Goal: Task Accomplishment & Management: Manage account settings

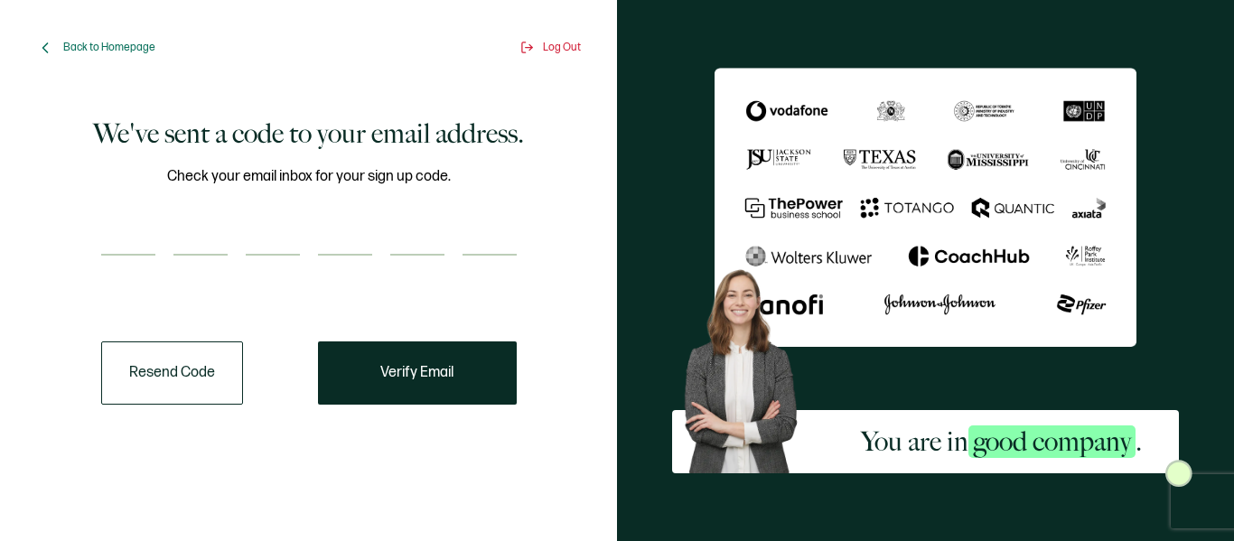
click at [218, 377] on button "Resend Code" at bounding box center [172, 373] width 142 height 63
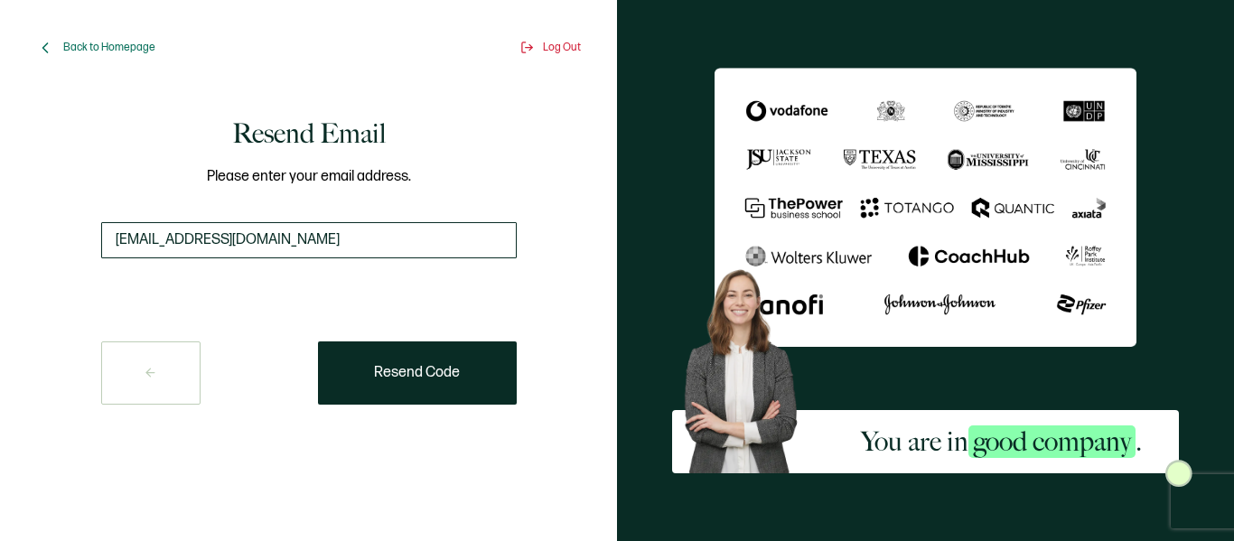
click at [282, 239] on input "[EMAIL_ADDRESS][DOMAIN_NAME]" at bounding box center [309, 240] width 416 height 36
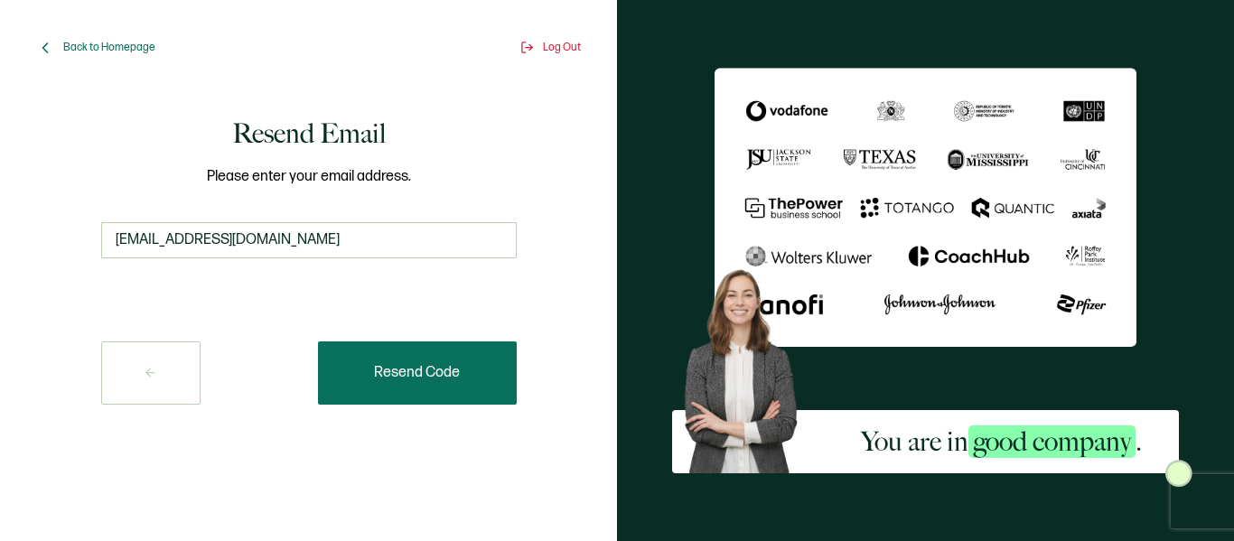
click at [370, 365] on button "Resend Code" at bounding box center [417, 373] width 199 height 63
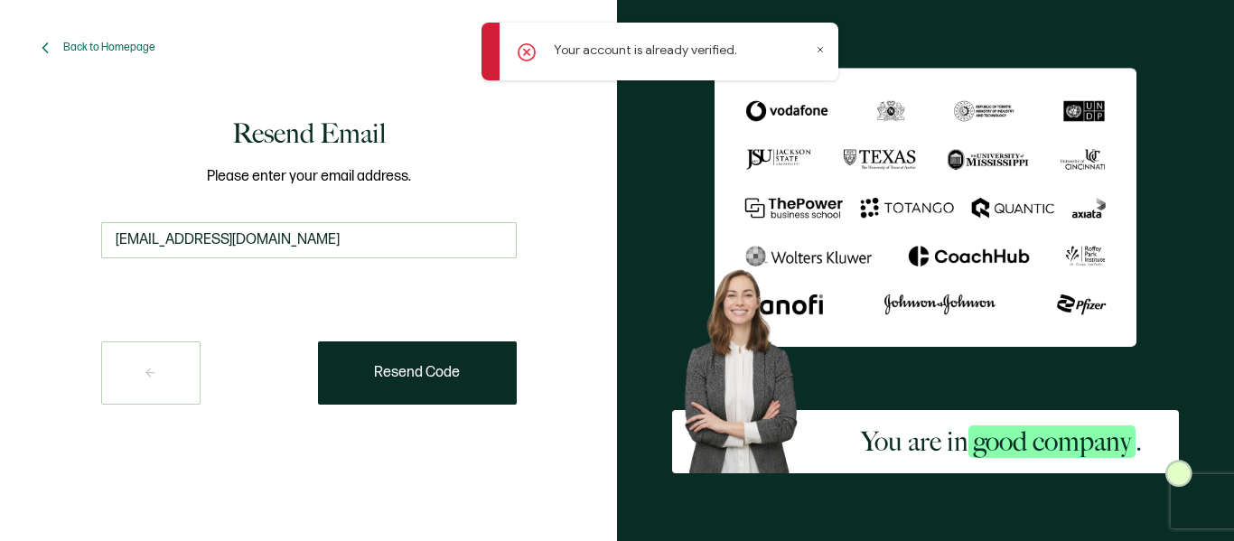
click at [817, 49] on icon at bounding box center [820, 49] width 9 height 9
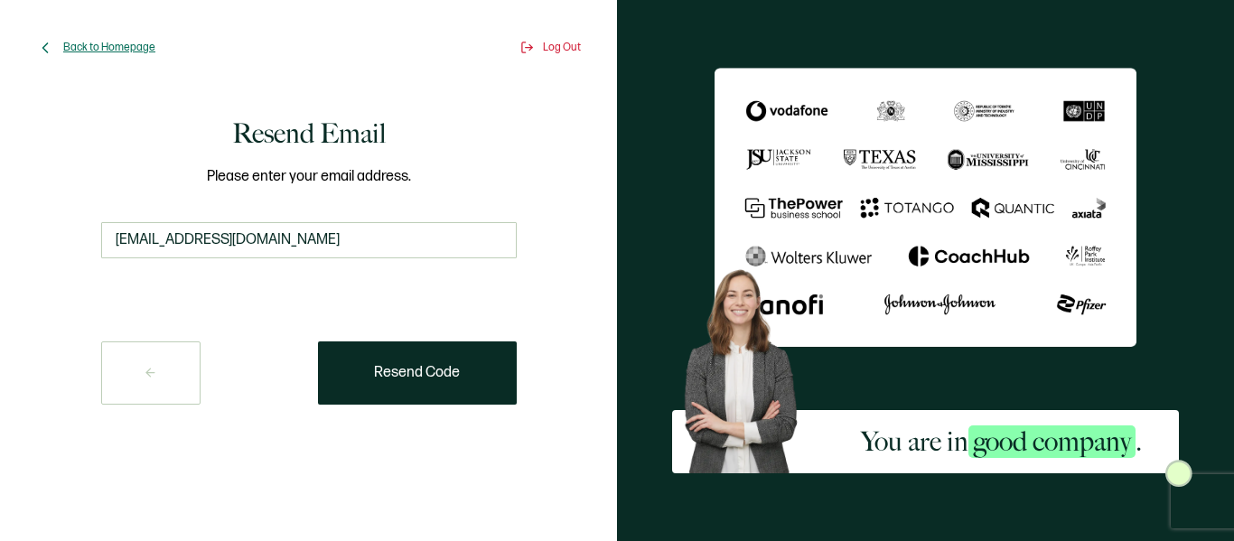
click at [108, 41] on span "Back to Homepage" at bounding box center [109, 48] width 92 height 14
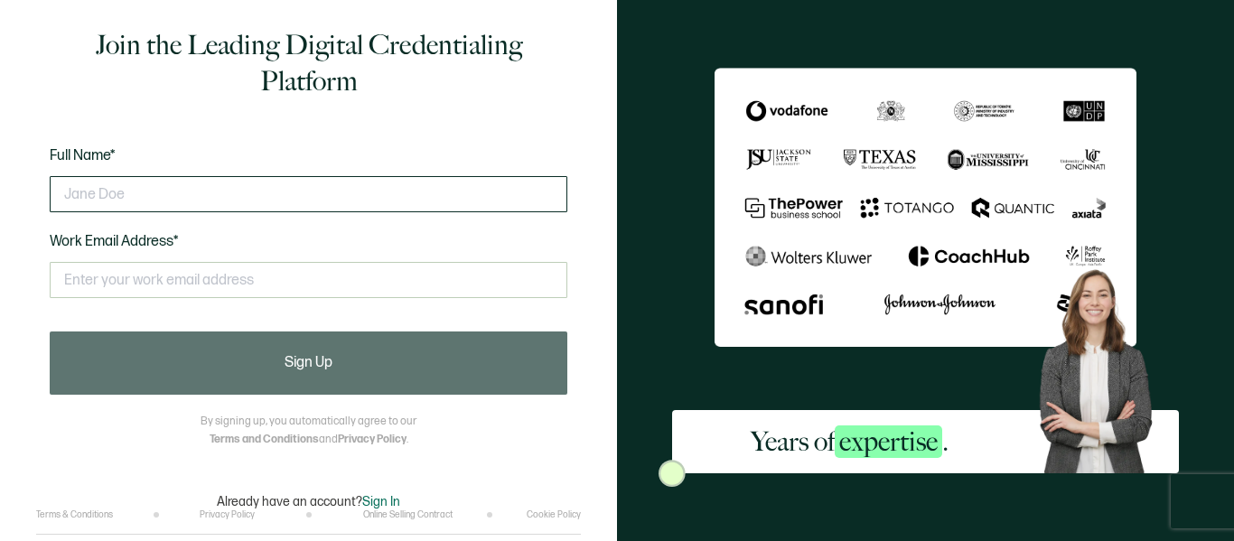
click at [143, 195] on input "text" at bounding box center [309, 194] width 518 height 36
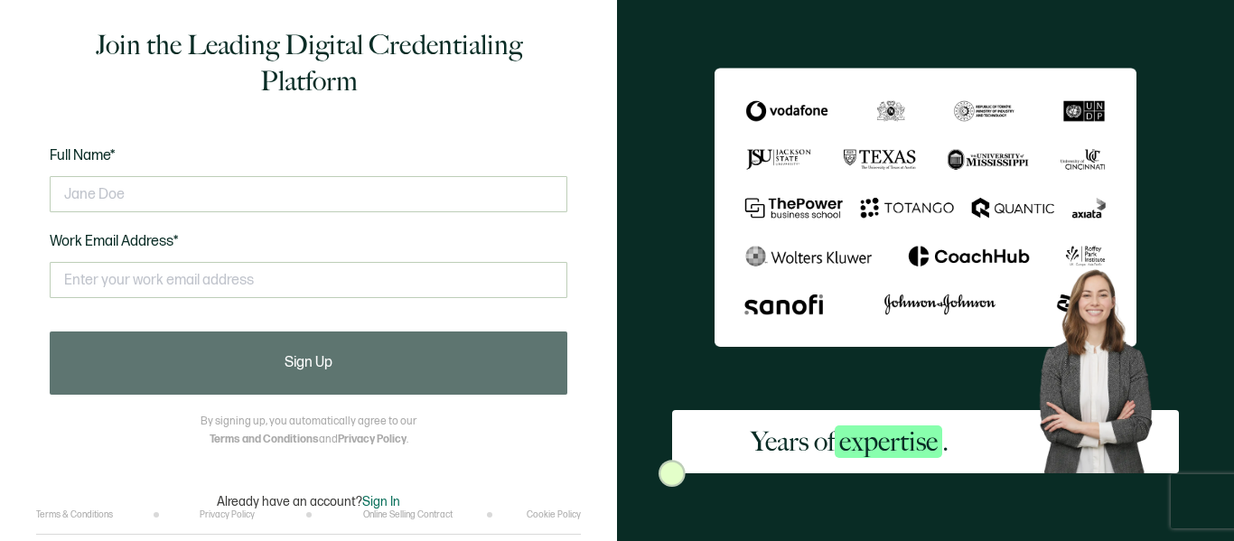
click at [370, 499] on span "Sign In" at bounding box center [381, 501] width 38 height 15
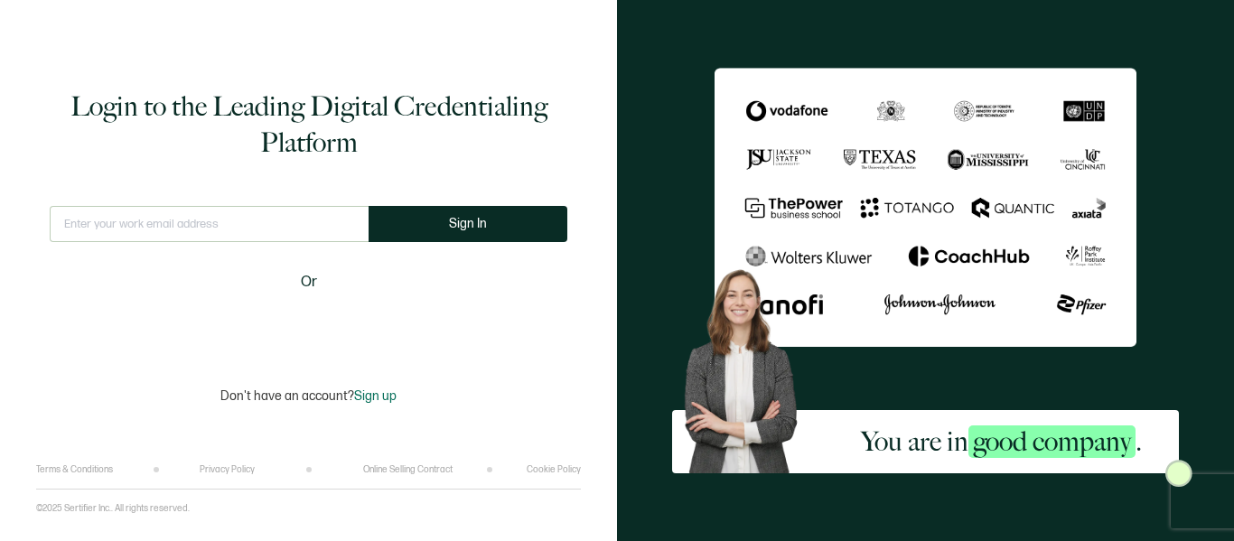
click at [216, 227] on input "text" at bounding box center [209, 224] width 319 height 36
type input "[EMAIL_ADDRESS][DOMAIN_NAME]"
